Goal: Use online tool/utility: Utilize a website feature to perform a specific function

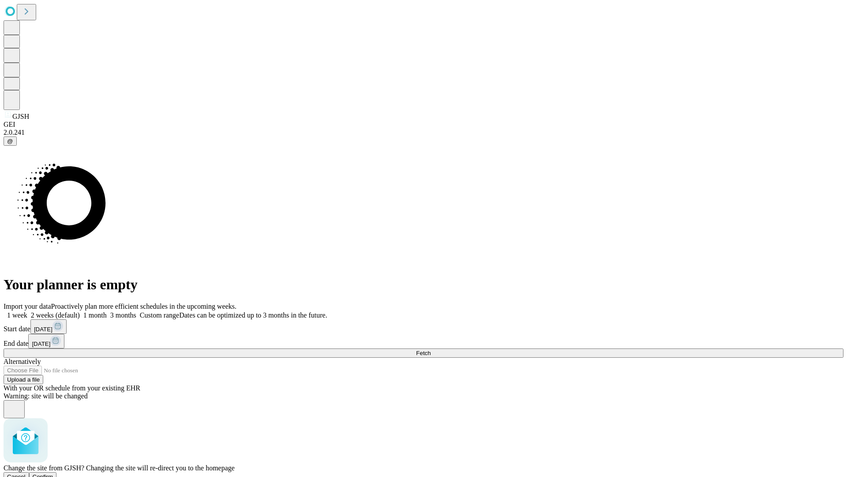
click at [53, 473] on span "Confirm" at bounding box center [43, 476] width 21 height 7
click at [80, 311] on label "2 weeks (default)" at bounding box center [53, 315] width 53 height 8
click at [431, 349] on span "Fetch" at bounding box center [423, 352] width 15 height 7
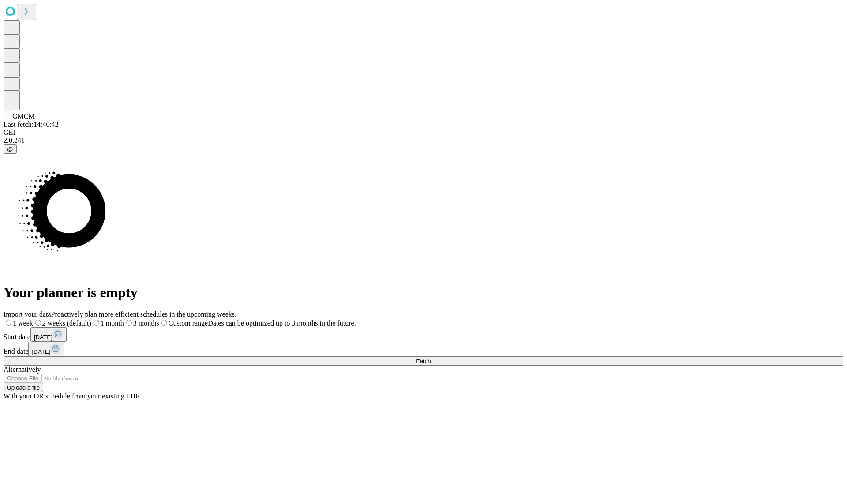
click at [91, 319] on label "2 weeks (default)" at bounding box center [62, 323] width 58 height 8
click at [431, 357] on span "Fetch" at bounding box center [423, 360] width 15 height 7
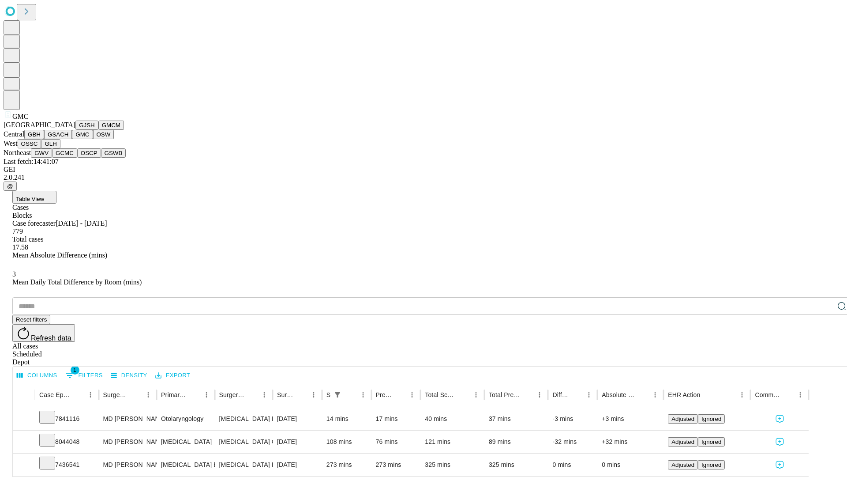
click at [93, 139] on button "OSW" at bounding box center [103, 134] width 21 height 9
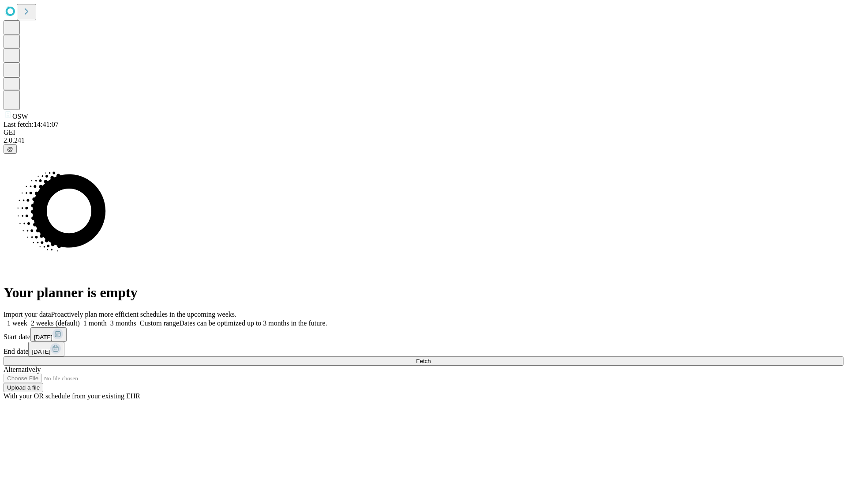
click at [80, 319] on label "2 weeks (default)" at bounding box center [53, 323] width 53 height 8
click at [431, 357] on span "Fetch" at bounding box center [423, 360] width 15 height 7
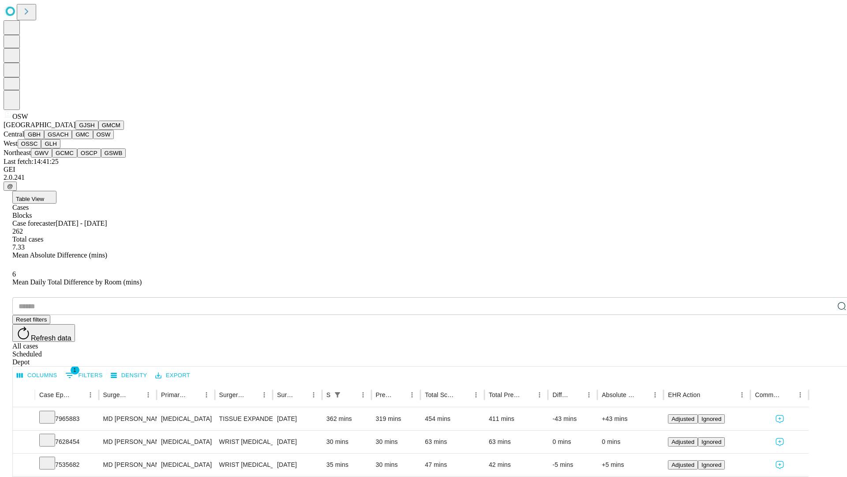
click at [41, 148] on button "OSSC" at bounding box center [30, 143] width 24 height 9
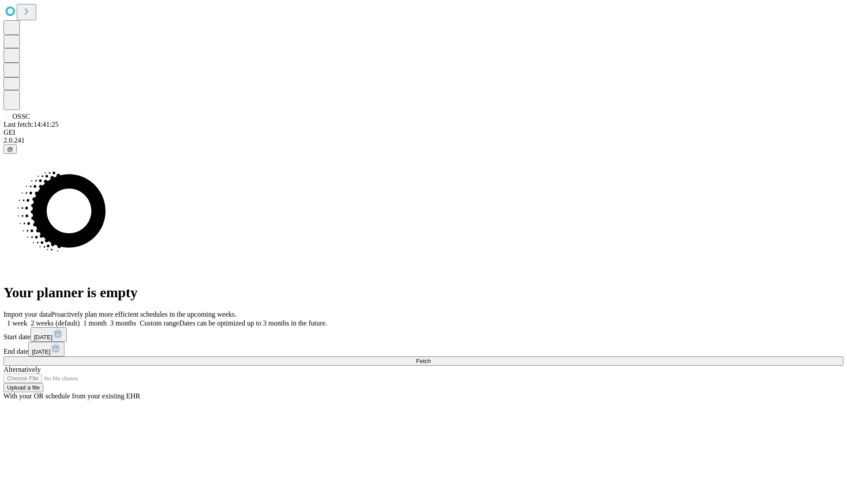
click at [80, 319] on label "2 weeks (default)" at bounding box center [53, 323] width 53 height 8
click at [431, 357] on span "Fetch" at bounding box center [423, 360] width 15 height 7
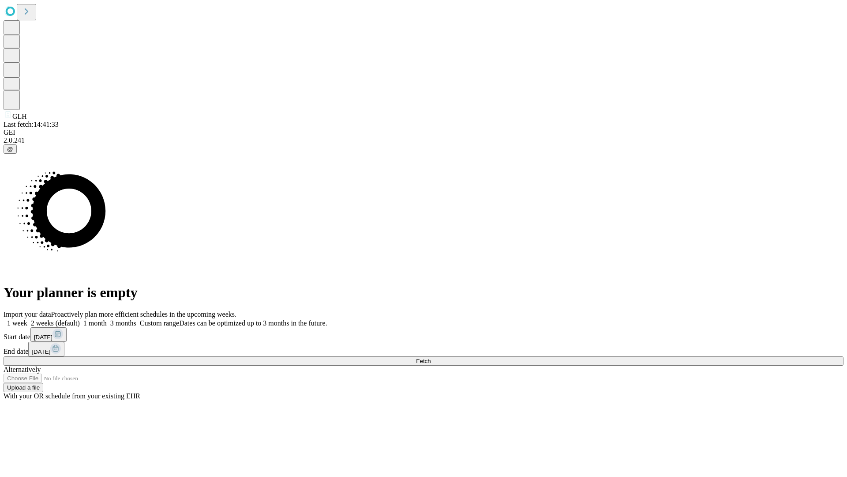
click at [80, 319] on label "2 weeks (default)" at bounding box center [53, 323] width 53 height 8
click at [431, 357] on span "Fetch" at bounding box center [423, 360] width 15 height 7
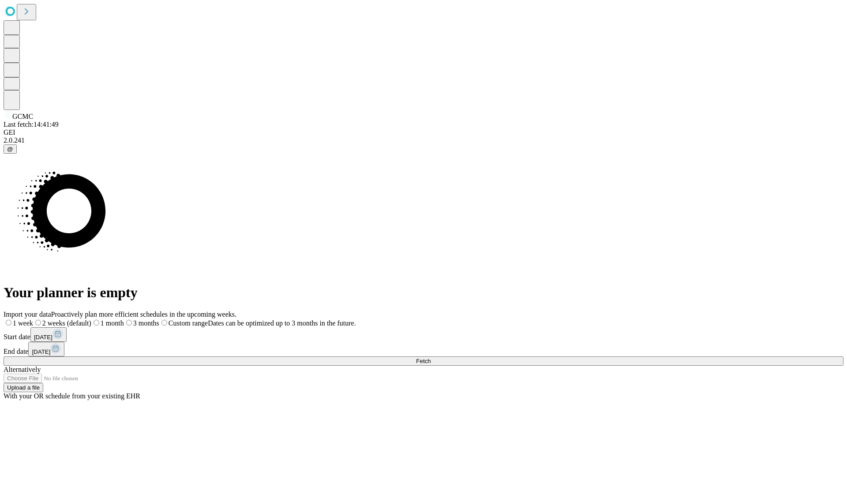
click at [431, 357] on span "Fetch" at bounding box center [423, 360] width 15 height 7
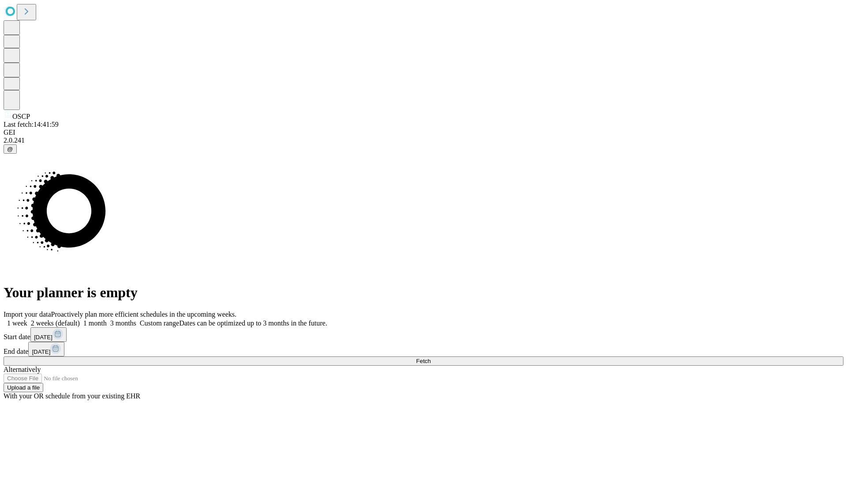
click at [80, 319] on label "2 weeks (default)" at bounding box center [53, 323] width 53 height 8
click at [431, 357] on span "Fetch" at bounding box center [423, 360] width 15 height 7
